Goal: Task Accomplishment & Management: Manage account settings

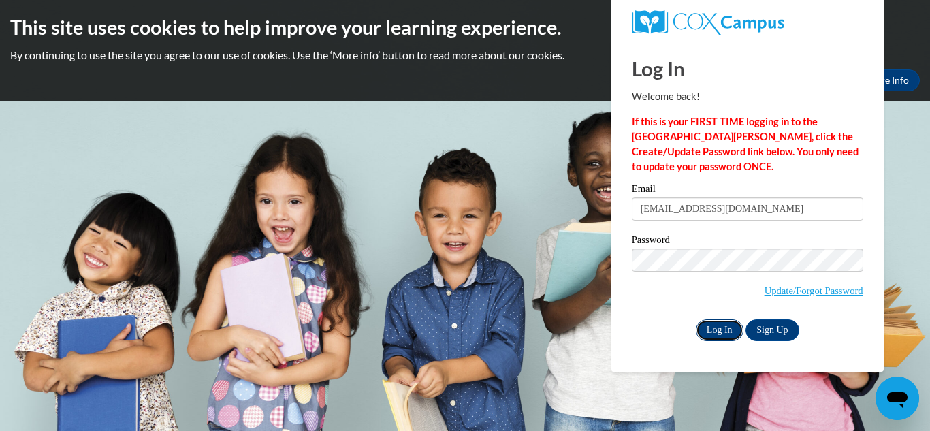
click at [715, 325] on input "Log In" at bounding box center [720, 330] width 48 height 22
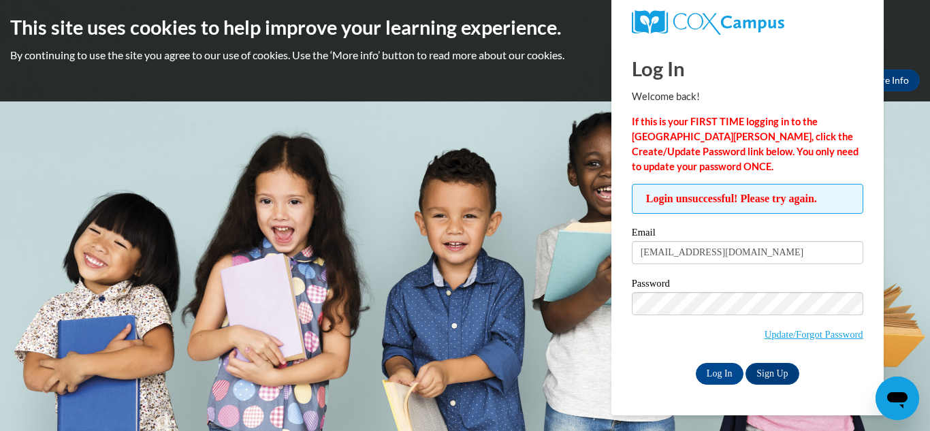
click at [672, 285] on label "Password" at bounding box center [748, 286] width 232 height 14
click at [714, 370] on input "Log In" at bounding box center [720, 374] width 48 height 22
click at [681, 283] on label "Password" at bounding box center [748, 286] width 232 height 14
click at [709, 372] on input "Log In" at bounding box center [720, 374] width 48 height 22
click at [663, 279] on label "Password" at bounding box center [748, 286] width 232 height 14
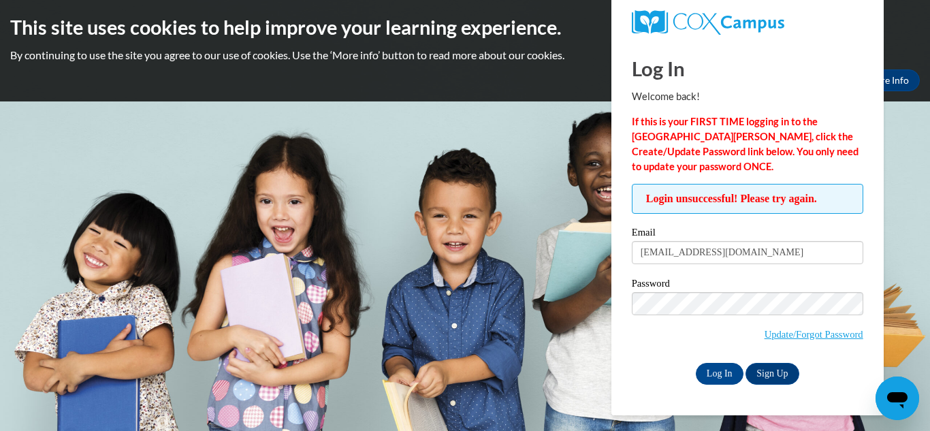
click at [491, 170] on body "This site uses cookies to help improve your learning experience. By continuing …" at bounding box center [465, 215] width 930 height 431
